Goal: Transaction & Acquisition: Subscribe to service/newsletter

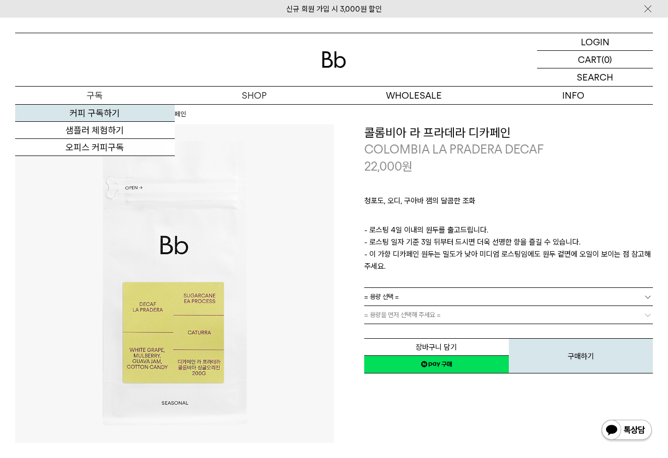
click at [110, 112] on link "커피 구독하기" at bounding box center [95, 113] width 160 height 17
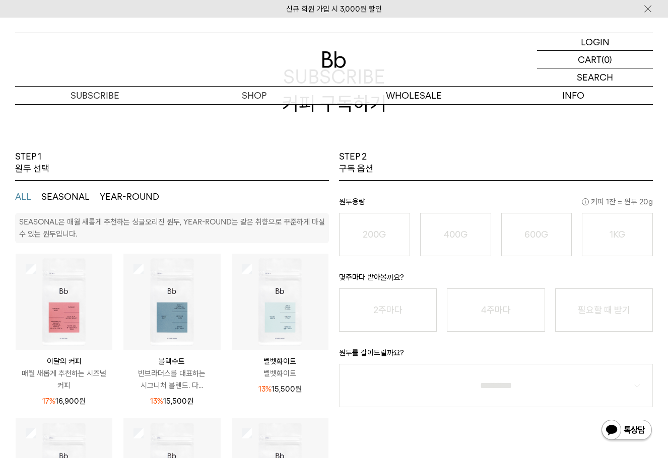
scroll to position [101, 0]
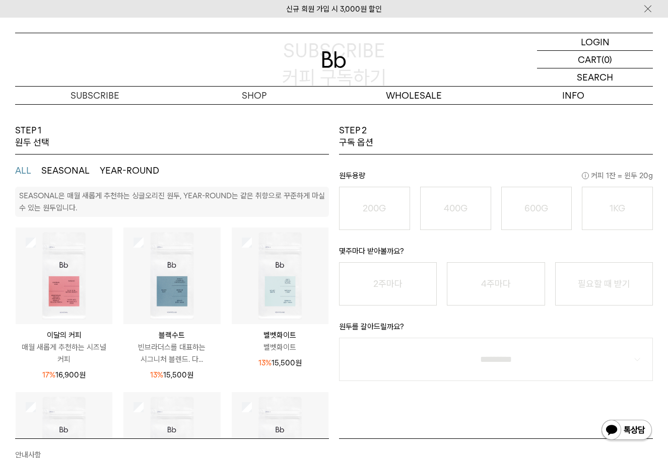
click at [335, 213] on li "200G 16,900 원" at bounding box center [374, 208] width 81 height 43
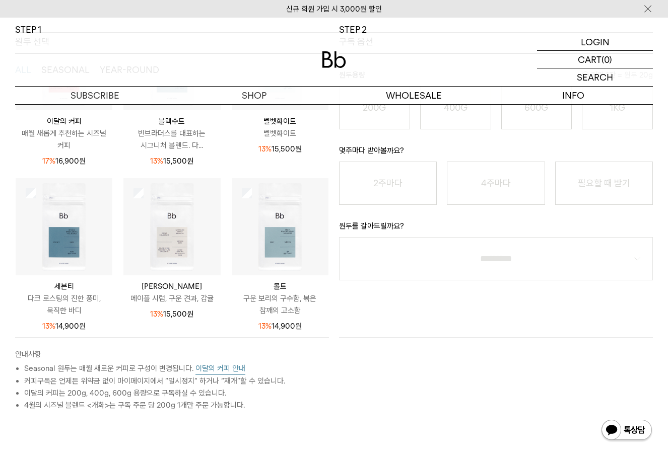
scroll to position [0, 0]
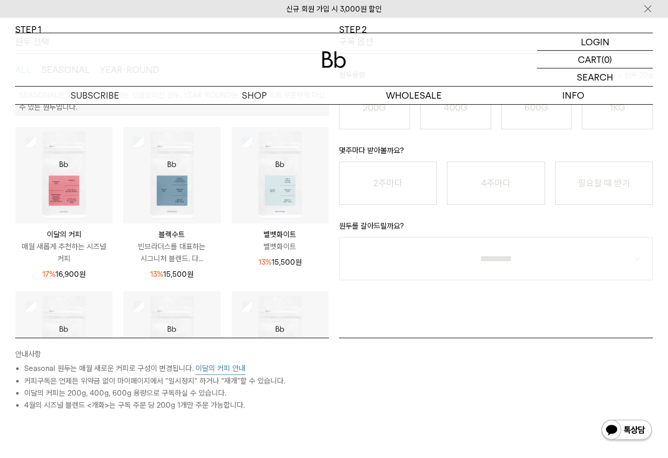
click at [211, 370] on button "이달의 커피 안내" at bounding box center [220, 369] width 50 height 13
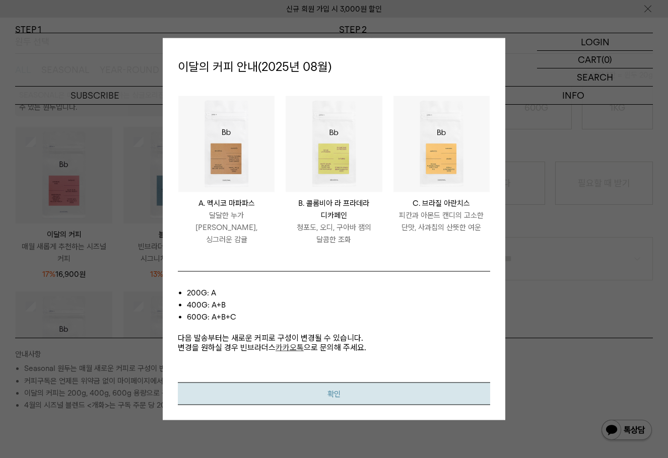
click at [374, 391] on button "확인" at bounding box center [334, 393] width 312 height 23
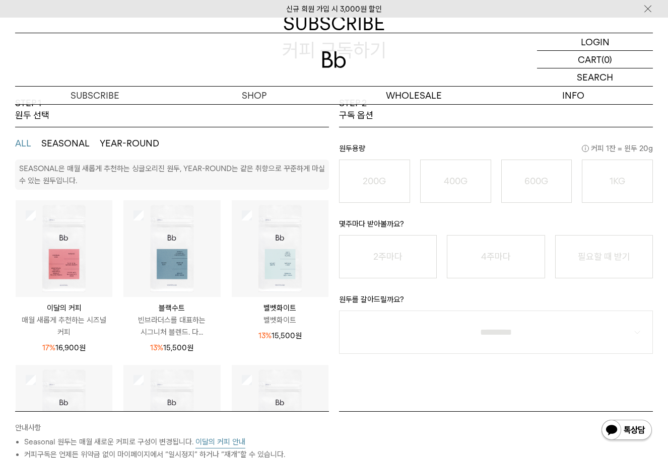
scroll to position [101, 0]
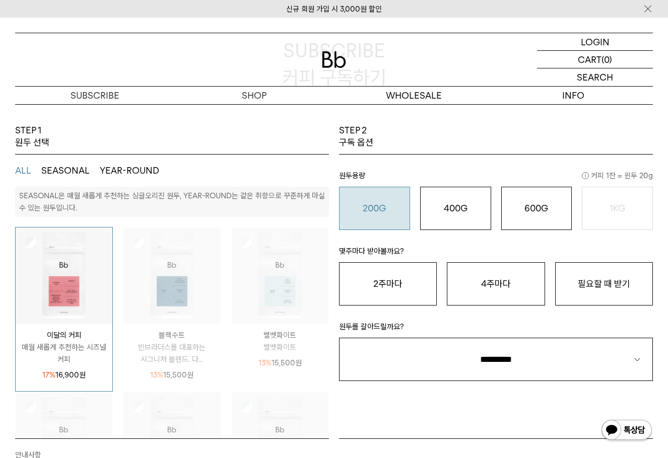
click at [382, 215] on button "200G 16,900 원" at bounding box center [374, 208] width 71 height 43
click at [616, 279] on button "필요할 때 받기" at bounding box center [604, 283] width 98 height 43
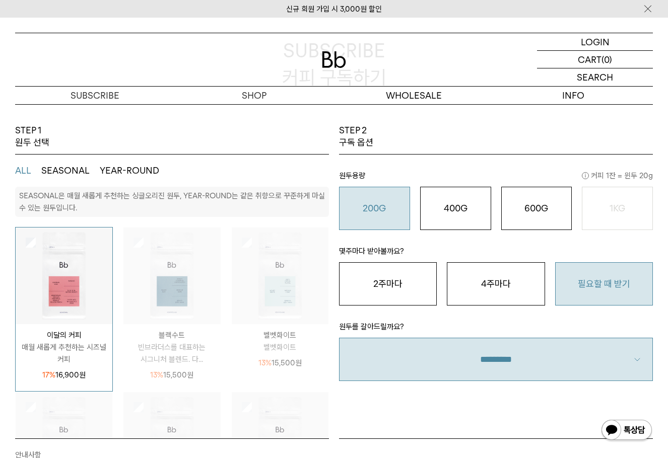
click at [426, 355] on select "**********" at bounding box center [496, 359] width 314 height 43
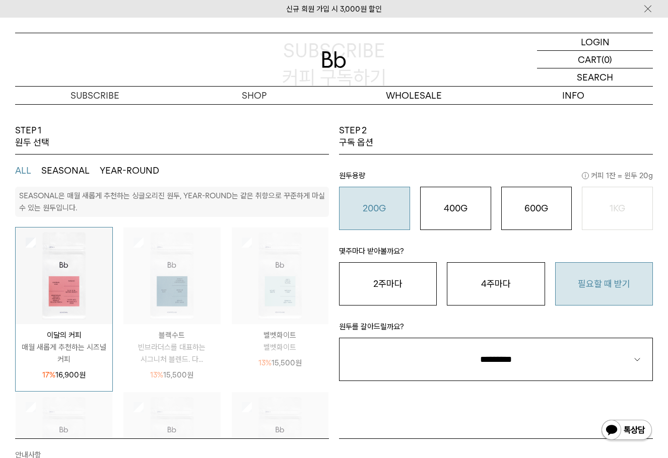
select select "**"
click at [339, 338] on select "**********" at bounding box center [496, 359] width 314 height 43
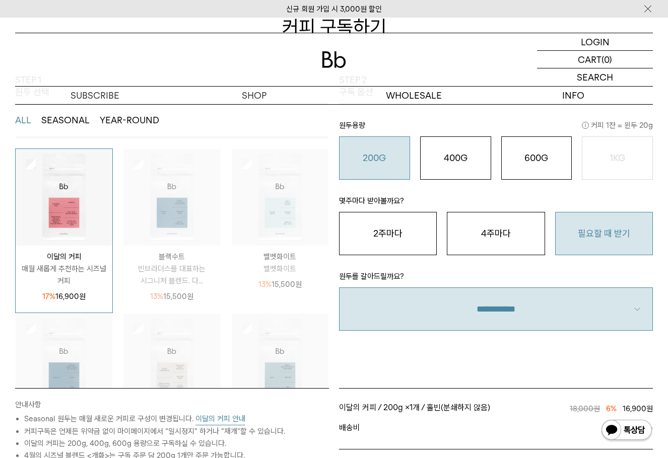
scroll to position [0, 0]
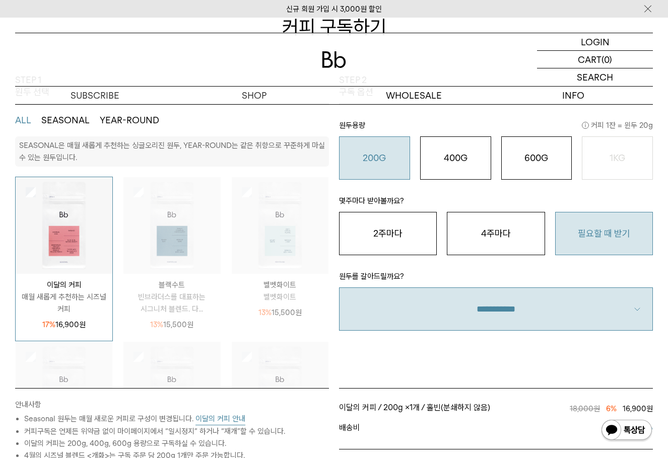
click at [48, 120] on button "SEASONAL" at bounding box center [65, 120] width 48 height 12
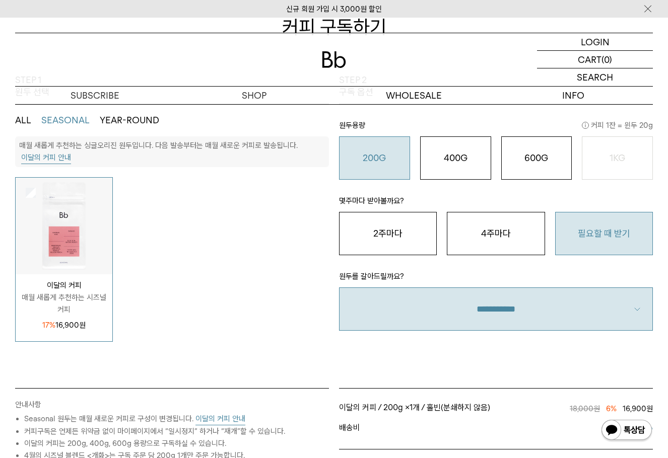
click at [142, 121] on button "YEAR-ROUND" at bounding box center [129, 120] width 59 height 12
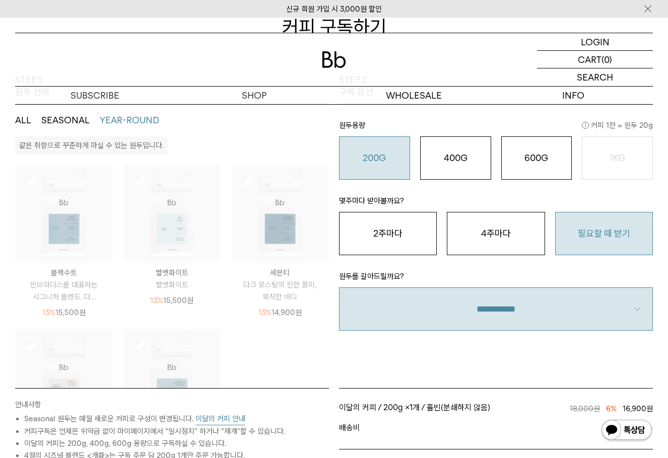
click at [80, 123] on button "SEASONAL" at bounding box center [65, 120] width 48 height 12
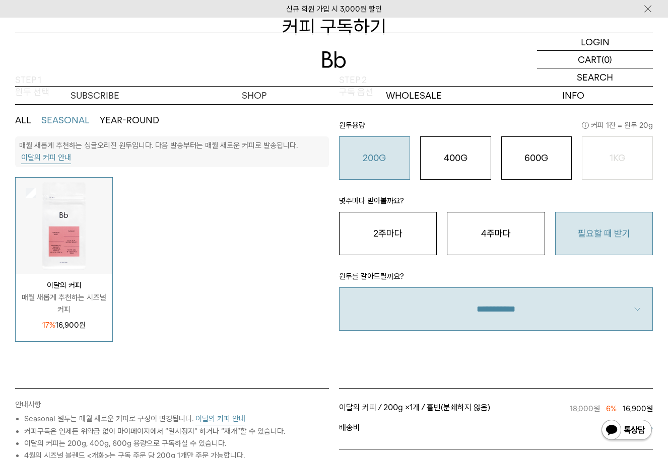
click at [142, 119] on button "YEAR-ROUND" at bounding box center [129, 120] width 59 height 12
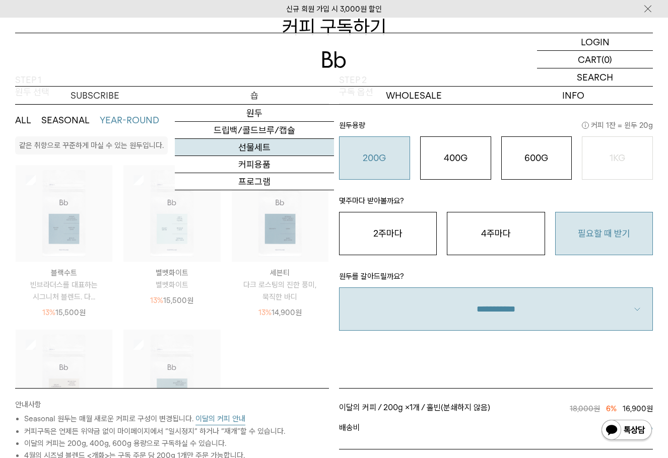
click at [270, 149] on link "선물세트" at bounding box center [255, 147] width 160 height 17
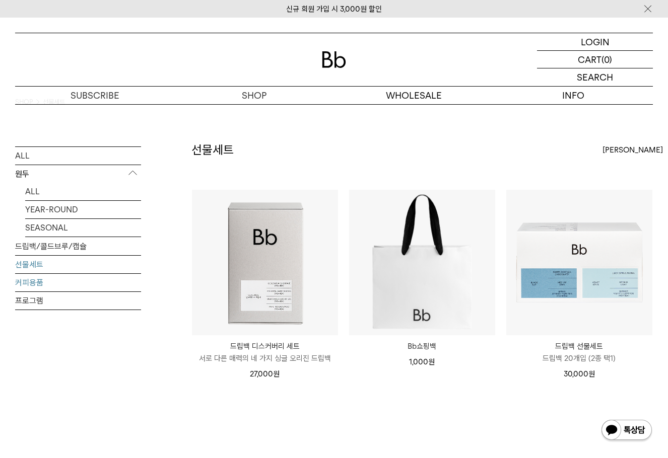
scroll to position [50, 0]
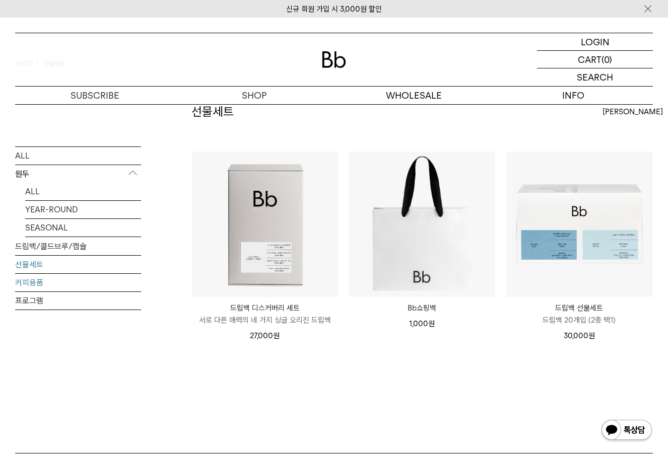
click at [50, 285] on link "커피용품" at bounding box center [78, 283] width 126 height 18
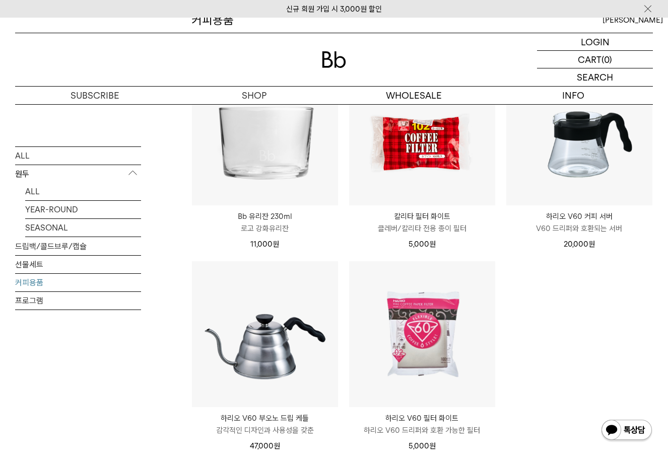
scroll to position [202, 0]
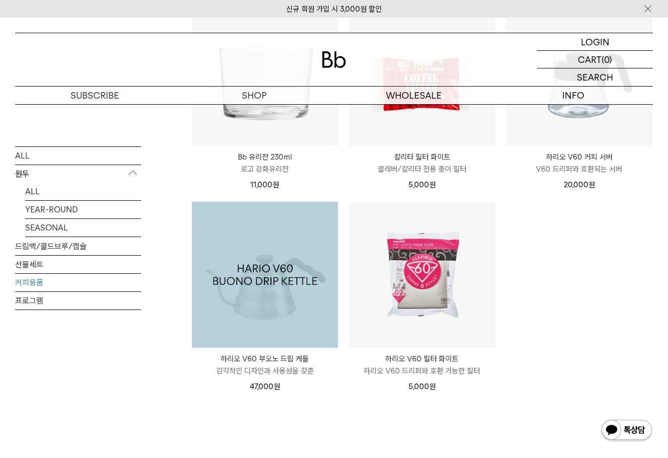
click at [274, 326] on img at bounding box center [265, 275] width 146 height 146
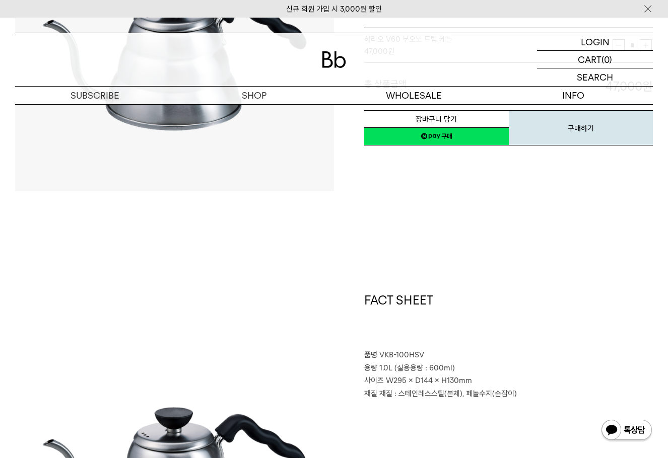
scroll to position [1252, 0]
